Goal: Check status

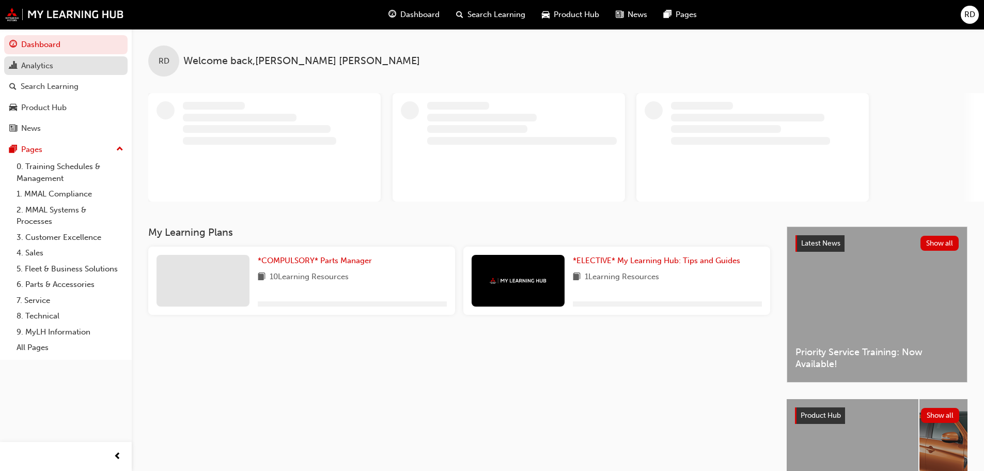
click at [39, 67] on div "Analytics" at bounding box center [37, 66] width 32 height 12
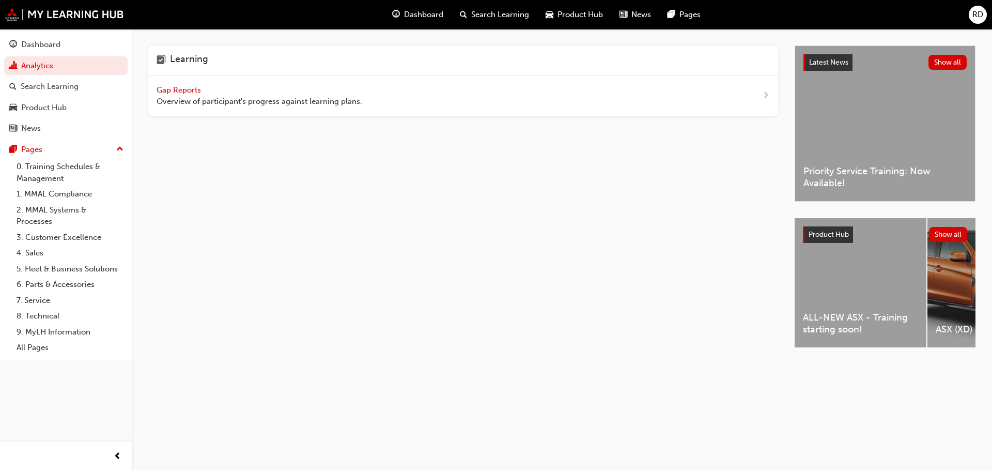
click at [763, 95] on span "next-icon" at bounding box center [766, 95] width 8 height 13
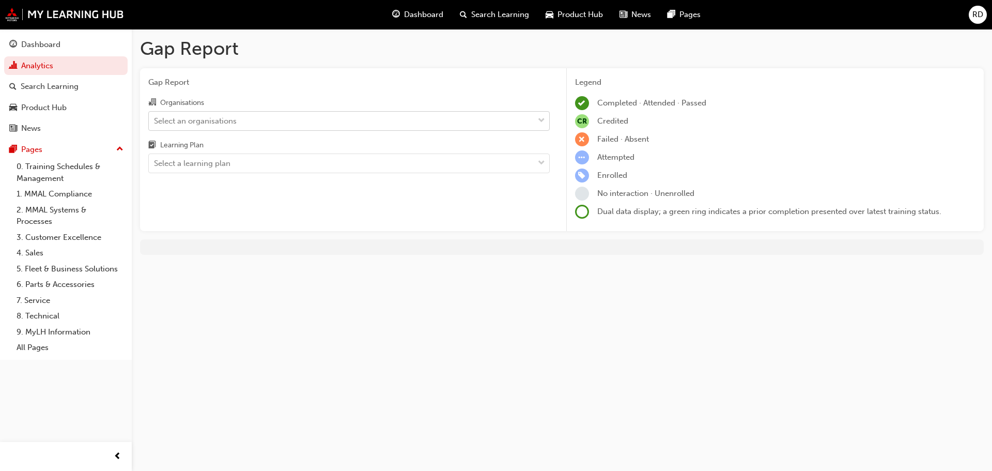
click at [538, 117] on span "down-icon" at bounding box center [541, 120] width 7 height 13
click at [155, 117] on input "Organisations Select an organisations" at bounding box center [154, 120] width 1 height 9
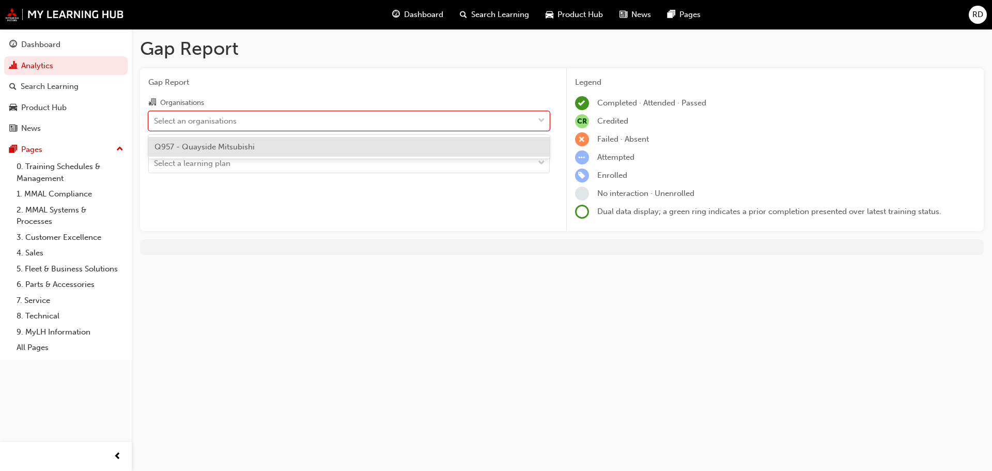
click at [205, 145] on span "Q957 - Quayside Mitsubishi" at bounding box center [204, 146] width 100 height 9
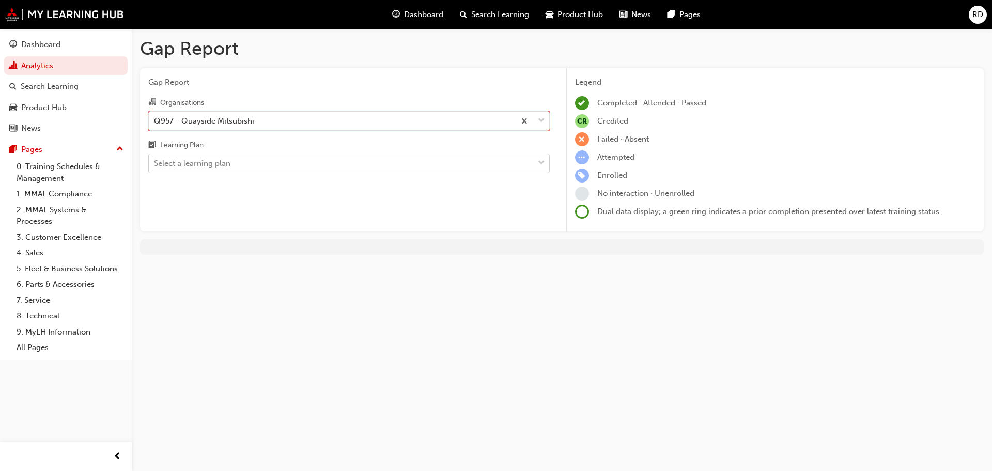
click at [542, 159] on span "down-icon" at bounding box center [541, 163] width 7 height 13
click at [155, 159] on input "Learning Plan Select a learning plan" at bounding box center [154, 163] width 1 height 9
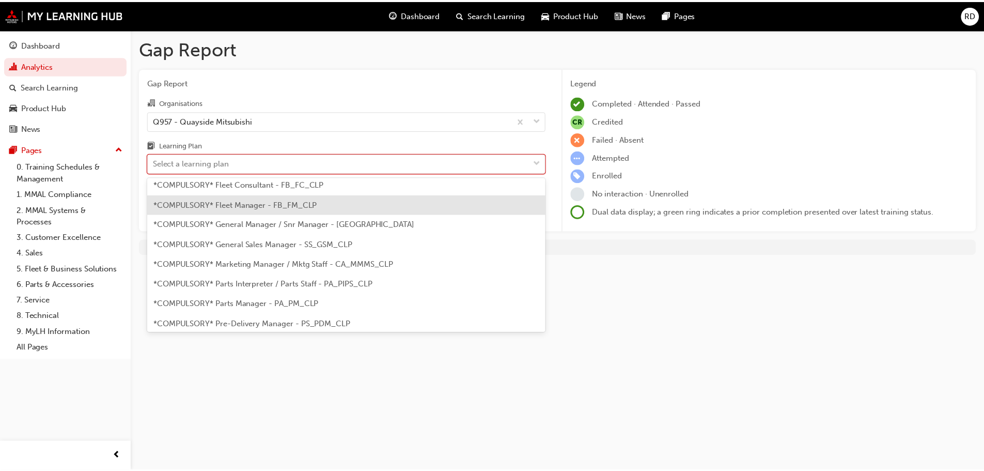
scroll to position [145, 0]
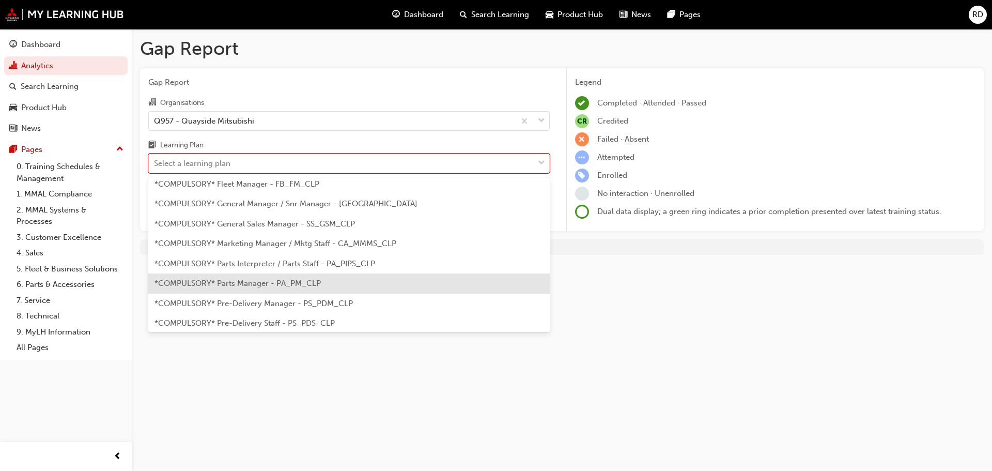
click at [254, 285] on span "*COMPULSORY* Parts Manager - PA_PM_CLP" at bounding box center [237, 282] width 166 height 9
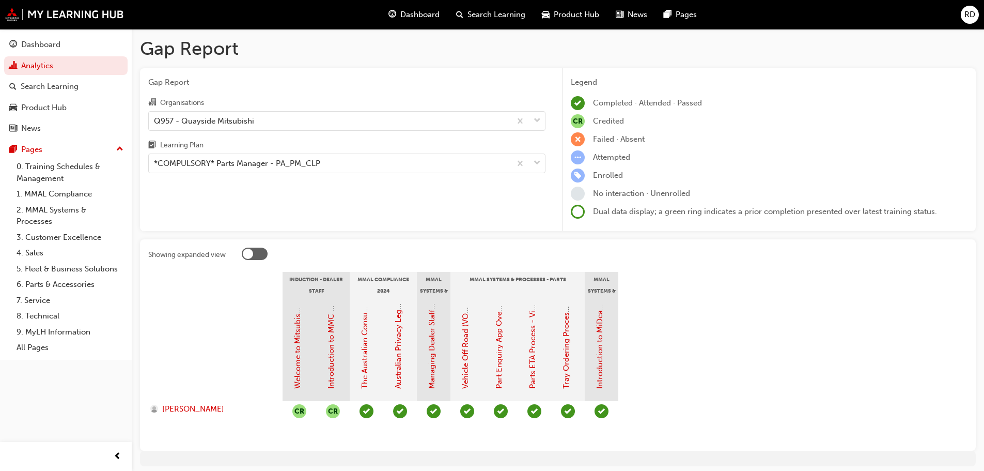
drag, startPoint x: 247, startPoint y: 254, endPoint x: 261, endPoint y: 254, distance: 13.4
click at [262, 254] on div at bounding box center [255, 253] width 26 height 12
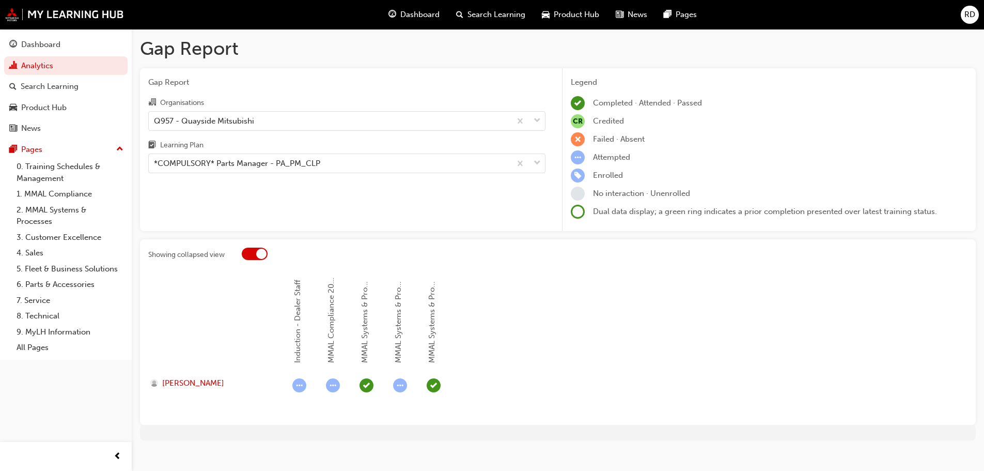
click at [299, 384] on span "learningRecordVerb_ATTEMPT-icon" at bounding box center [299, 385] width 14 height 14
click at [299, 345] on span "Induction - Dealer Staff" at bounding box center [297, 320] width 9 height 83
click at [298, 338] on span "Induction - Dealer Staff" at bounding box center [297, 320] width 9 height 83
click at [298, 335] on span "Induction - Dealer Staff" at bounding box center [297, 320] width 9 height 83
drag, startPoint x: 299, startPoint y: 325, endPoint x: 299, endPoint y: 317, distance: 8.3
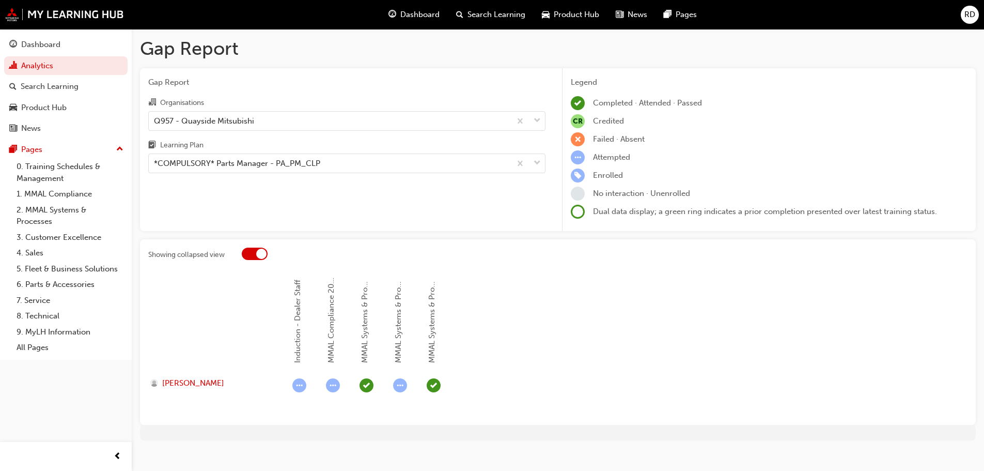
click at [299, 321] on span "Induction - Dealer Staff" at bounding box center [297, 320] width 9 height 83
click at [302, 306] on span "Induction - Dealer Staff" at bounding box center [297, 320] width 9 height 83
click at [300, 285] on span "Induction - Dealer Staff" at bounding box center [297, 320] width 9 height 83
click at [331, 283] on span "MMAL Compliance 2024" at bounding box center [330, 318] width 9 height 88
click at [331, 292] on span "MMAL Compliance 2024" at bounding box center [330, 318] width 9 height 88
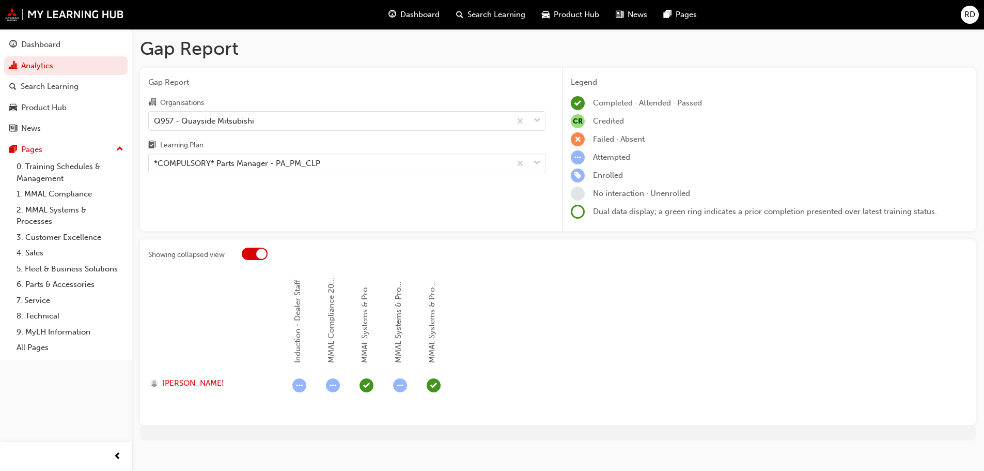
drag, startPoint x: 329, startPoint y: 336, endPoint x: 332, endPoint y: 370, distance: 34.2
click at [331, 344] on span "MMAL Compliance 2024" at bounding box center [330, 318] width 9 height 88
click at [331, 383] on span "learningRecordVerb_ATTEMPT-icon" at bounding box center [333, 385] width 14 height 14
drag, startPoint x: 263, startPoint y: 253, endPoint x: 247, endPoint y: 253, distance: 16.0
click at [247, 253] on div at bounding box center [255, 253] width 26 height 12
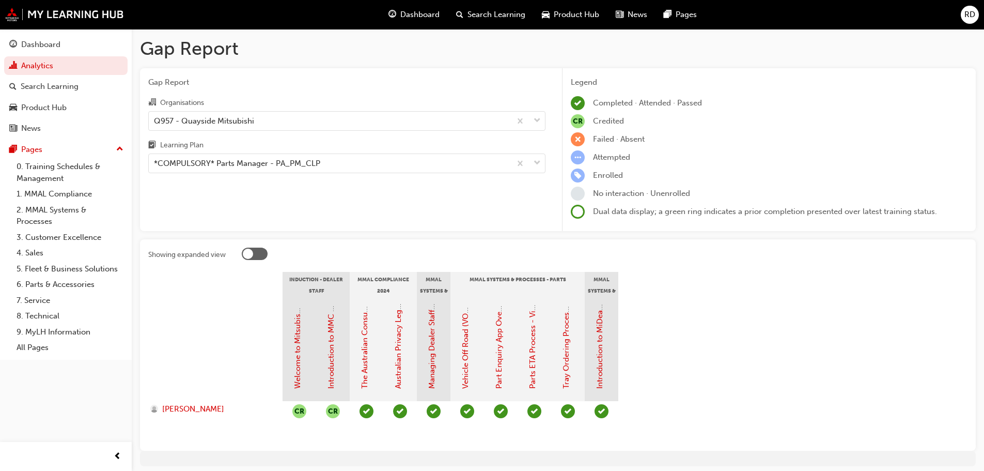
click at [260, 251] on div at bounding box center [255, 253] width 26 height 12
